Goal: Task Accomplishment & Management: Manage account settings

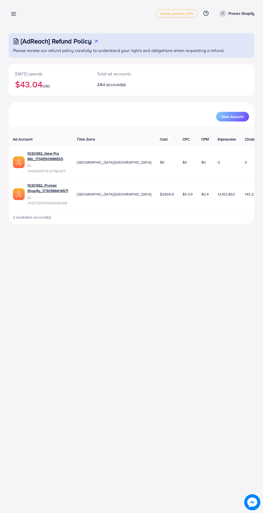
click at [14, 13] on line at bounding box center [14, 13] width 4 height 0
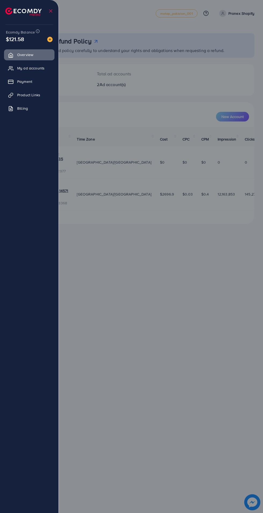
click at [43, 65] on span "My ad accounts" at bounding box center [30, 67] width 27 height 5
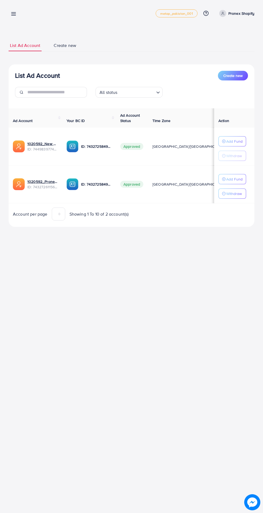
click at [34, 70] on div "List Ad Account Create new All status Loading... Ad Account Your BC ID Ad Accou…" at bounding box center [132, 145] width 246 height 163
click at [13, 13] on line at bounding box center [14, 13] width 4 height 0
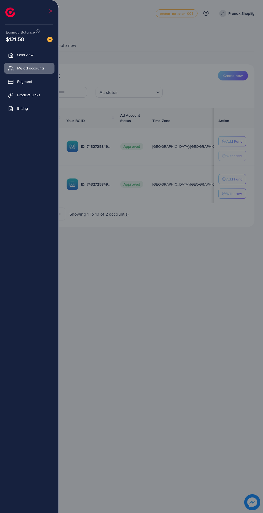
click at [38, 68] on span "My ad accounts" at bounding box center [30, 67] width 27 height 5
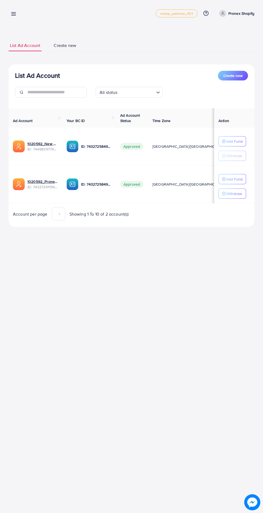
click at [16, 11] on icon at bounding box center [14, 14] width 6 height 6
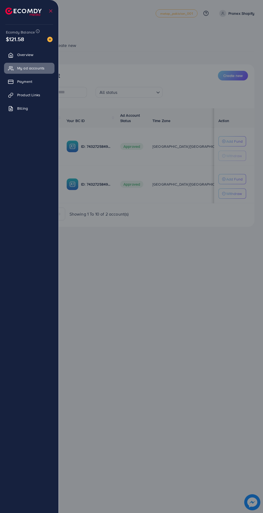
click at [153, 42] on div at bounding box center [131, 308] width 263 height 616
